Goal: Information Seeking & Learning: Learn about a topic

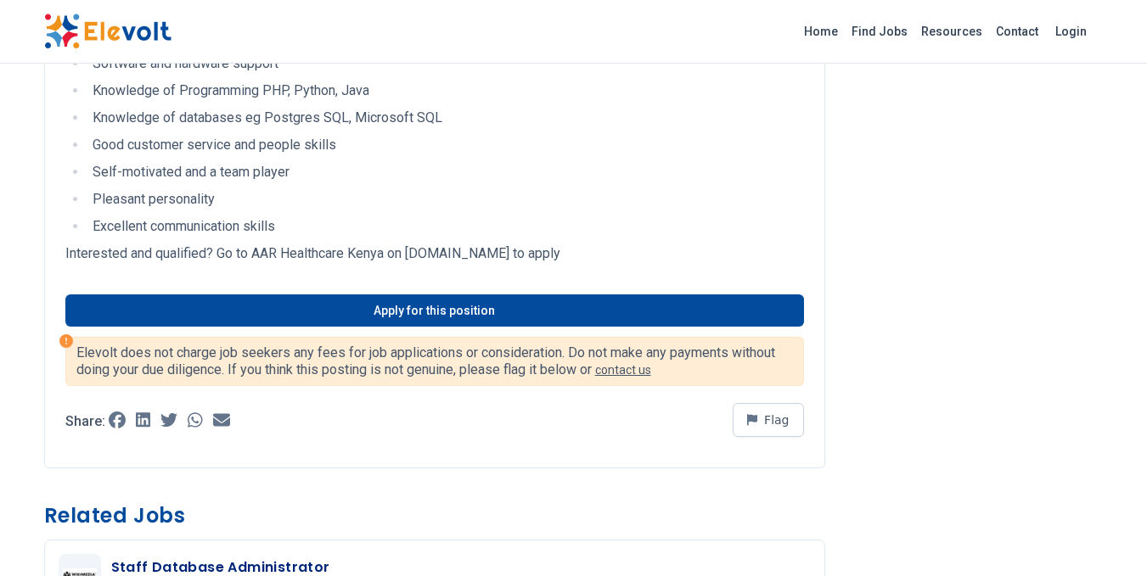
scroll to position [435, 0]
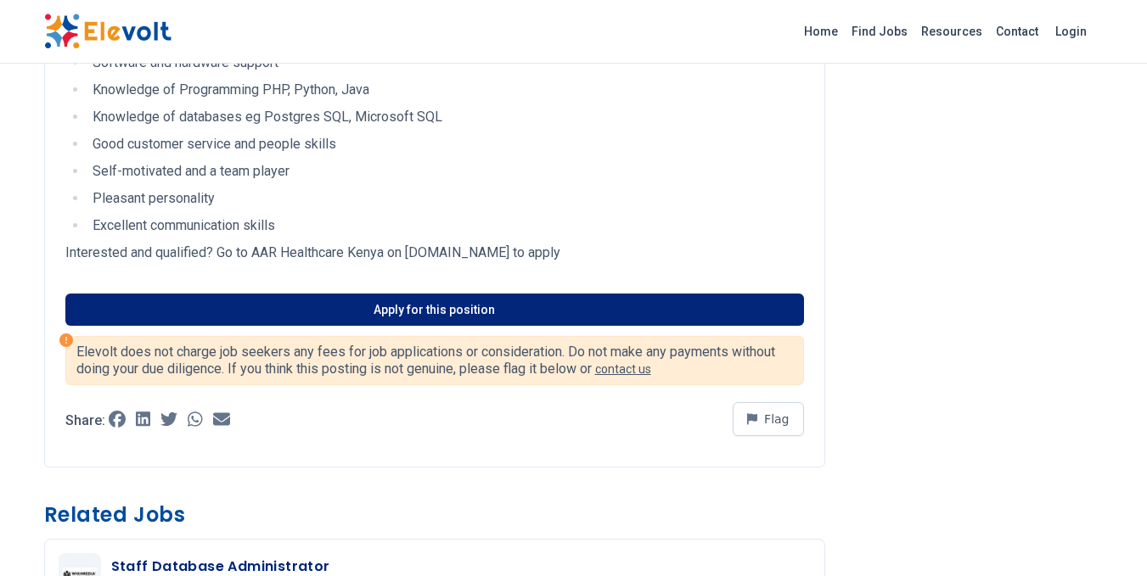
click at [319, 306] on link "Apply for this position" at bounding box center [434, 310] width 738 height 32
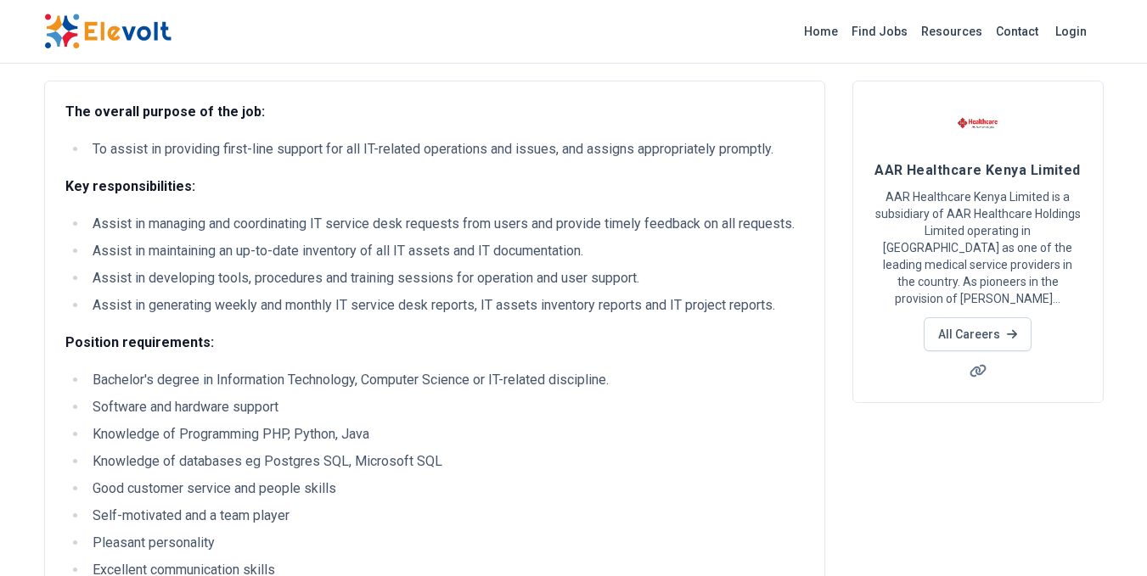
scroll to position [0, 0]
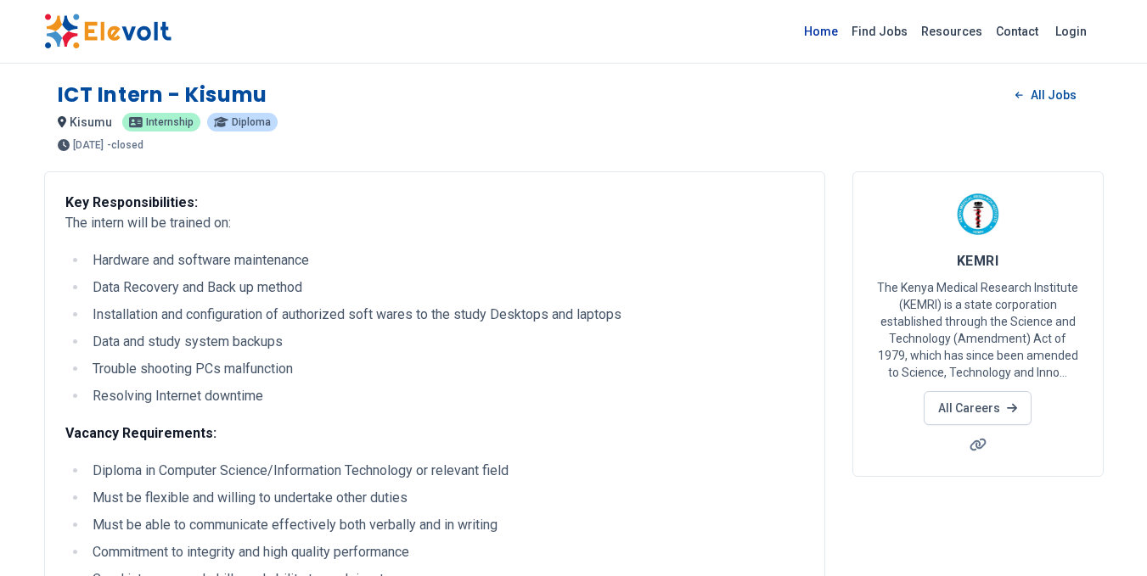
click at [841, 35] on link "Home" at bounding box center [821, 31] width 48 height 27
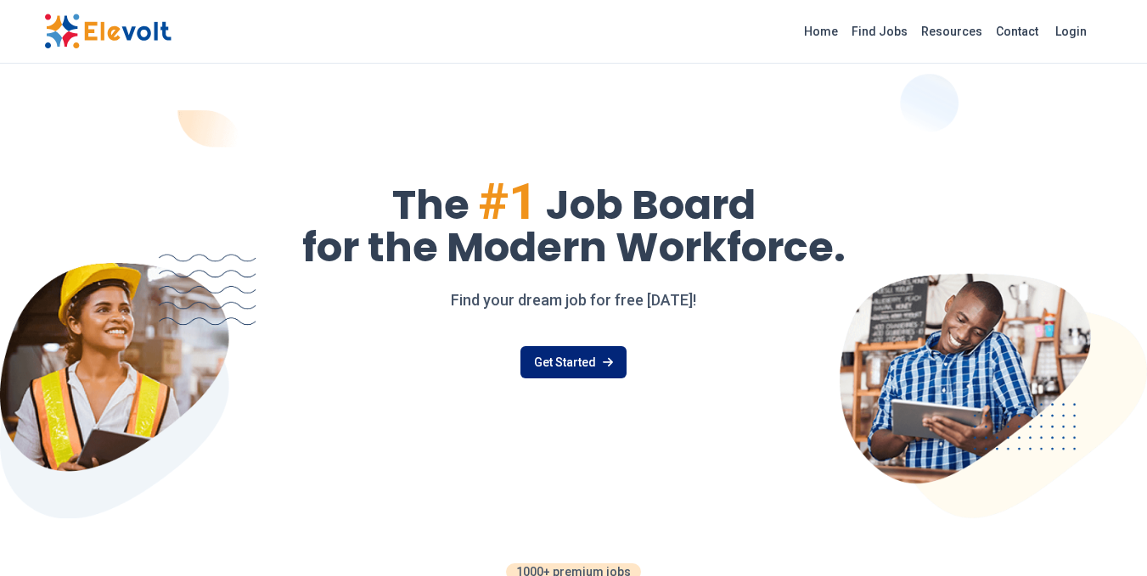
click at [573, 360] on link "Get Started" at bounding box center [573, 362] width 106 height 32
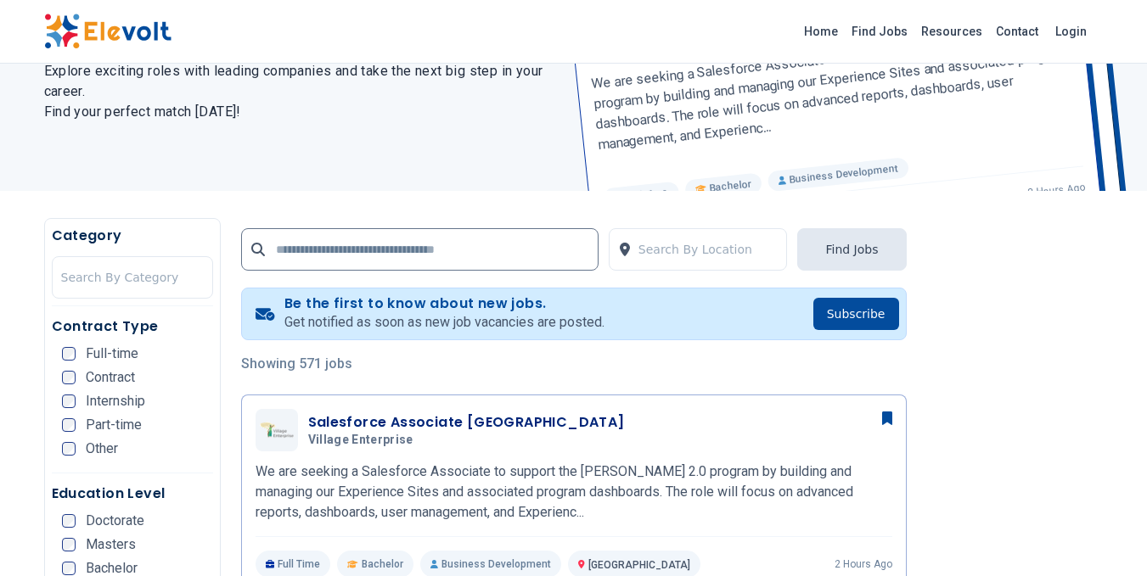
scroll to position [222, 0]
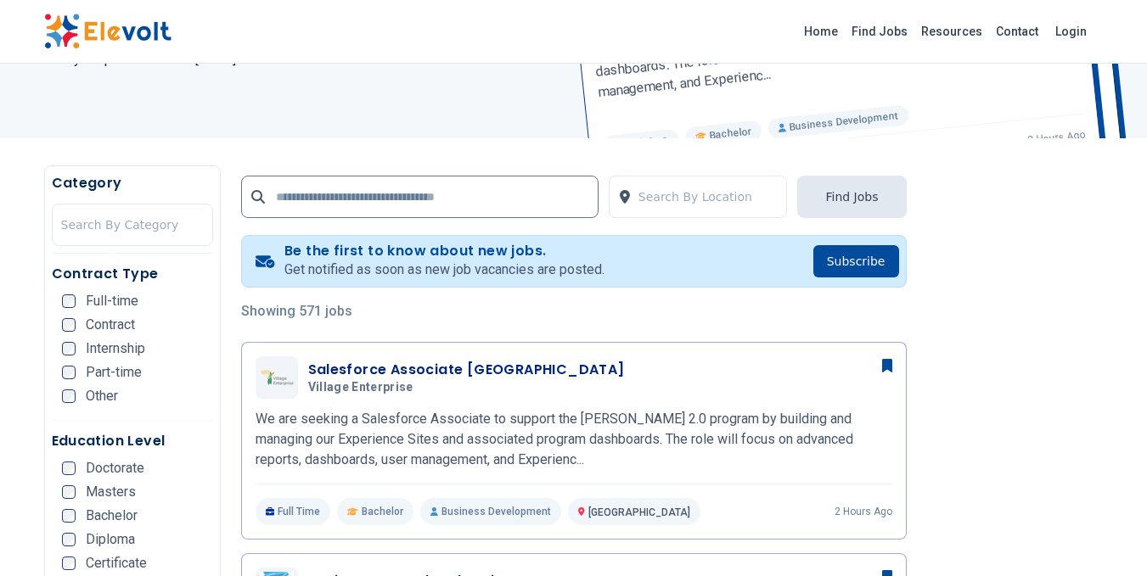
click at [127, 343] on span "Internship" at bounding box center [115, 349] width 59 height 14
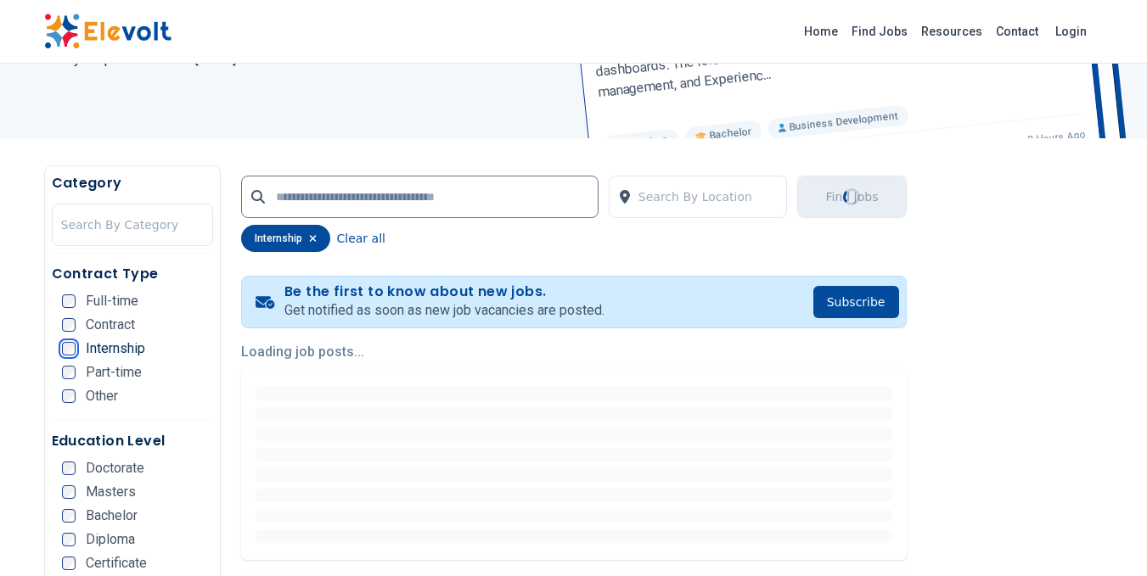
scroll to position [0, 0]
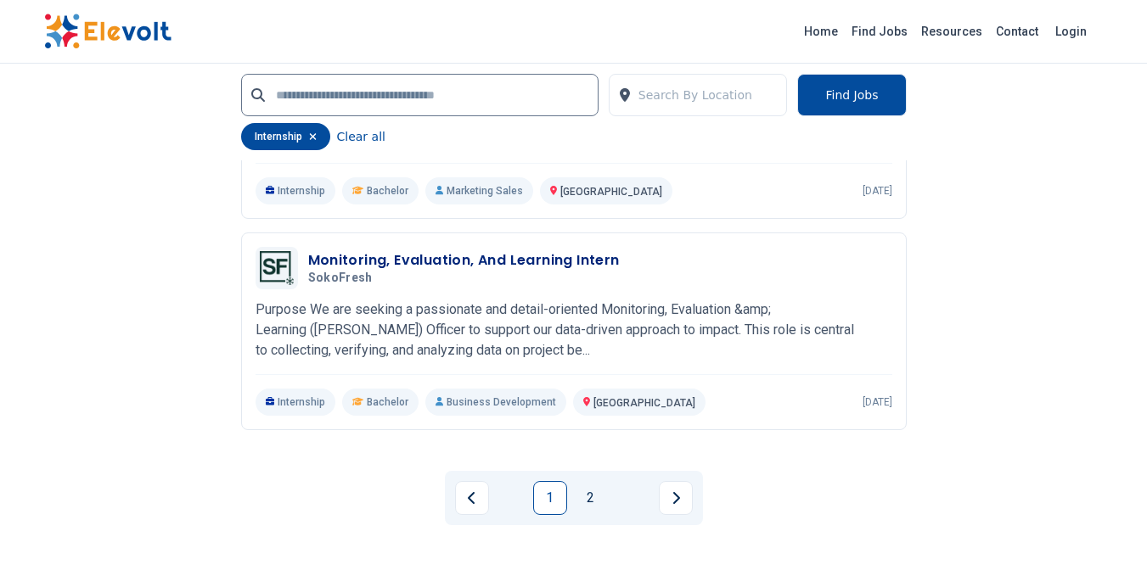
scroll to position [3685, 0]
click at [587, 490] on link "2" at bounding box center [591, 499] width 34 height 34
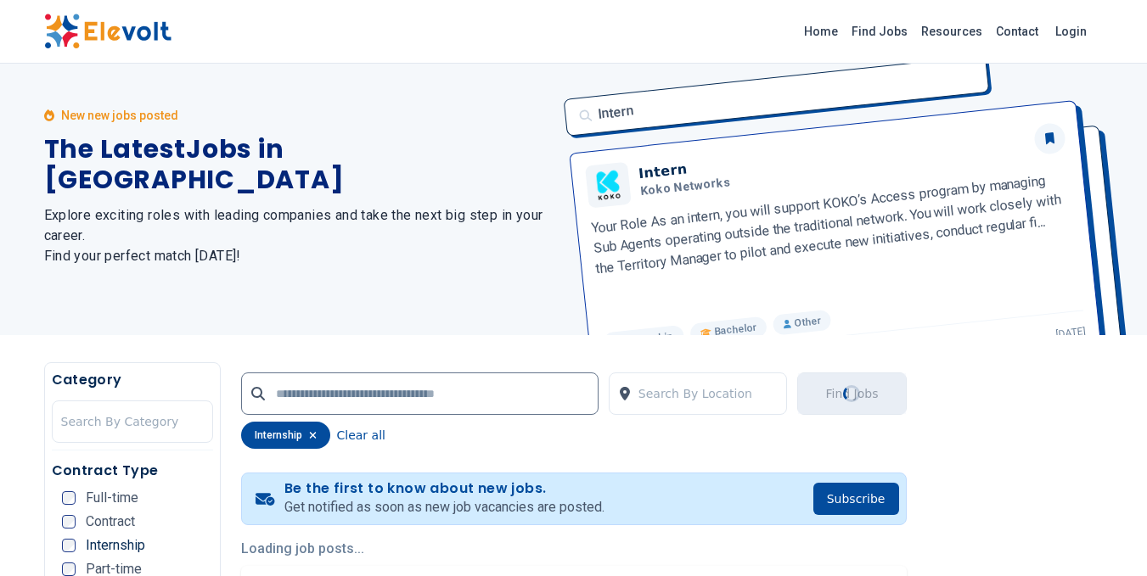
scroll to position [1, 0]
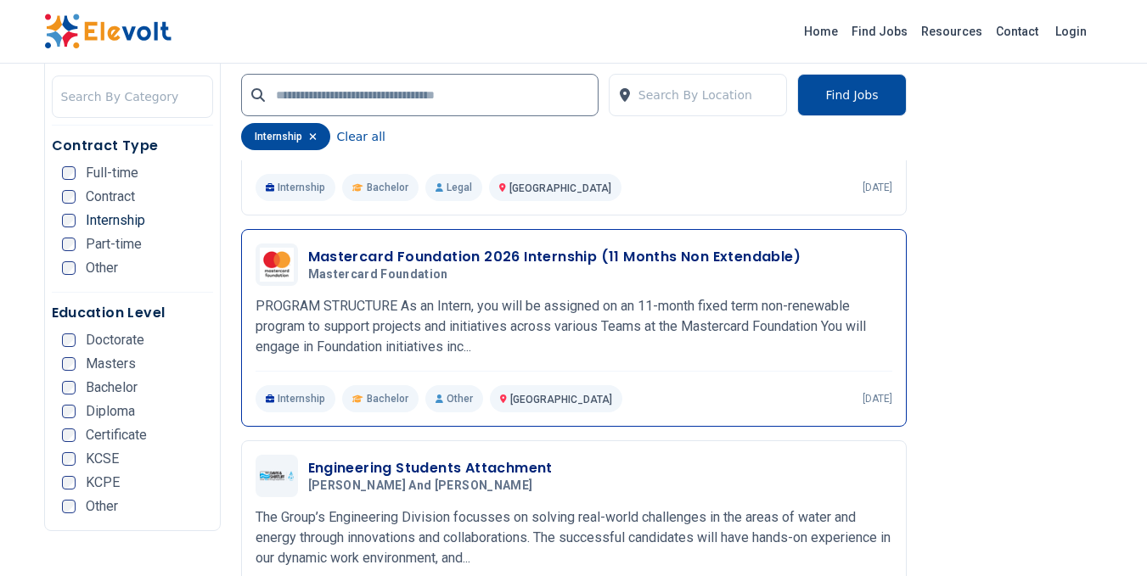
scroll to position [1012, 0]
